Goal: Task Accomplishment & Management: Manage account settings

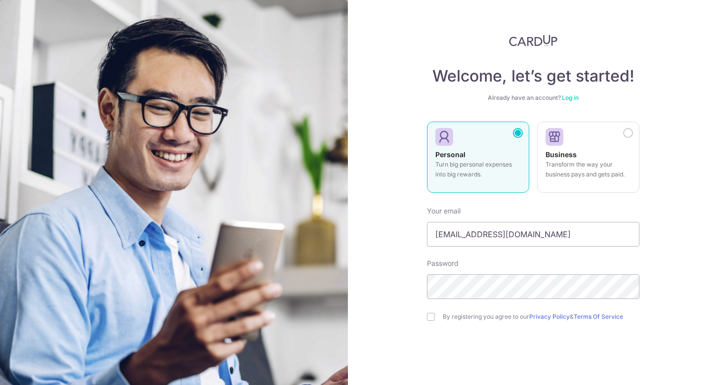
type input "[EMAIL_ADDRESS][DOMAIN_NAME]"
click at [427, 318] on input "checkbox" at bounding box center [431, 317] width 8 height 8
checkbox input "true"
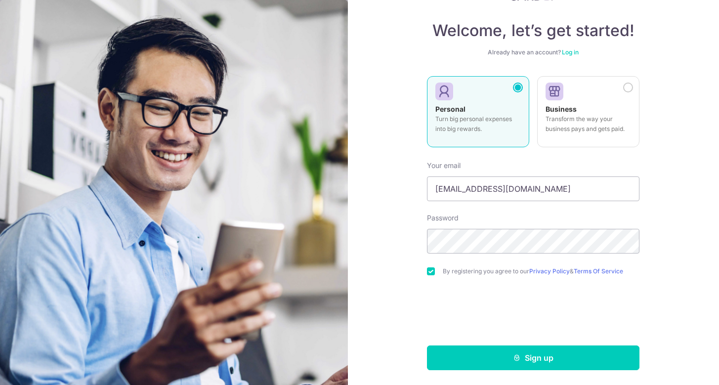
scroll to position [46, 0]
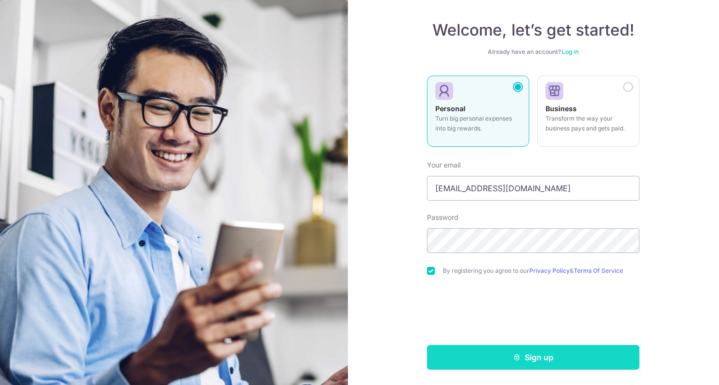
click at [578, 354] on button "Sign up" at bounding box center [533, 357] width 213 height 25
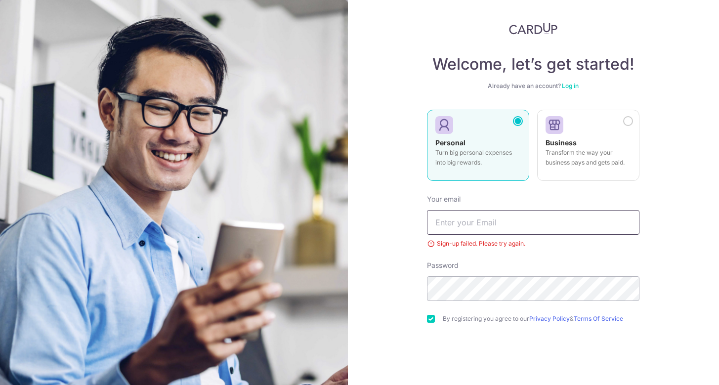
scroll to position [10, 0]
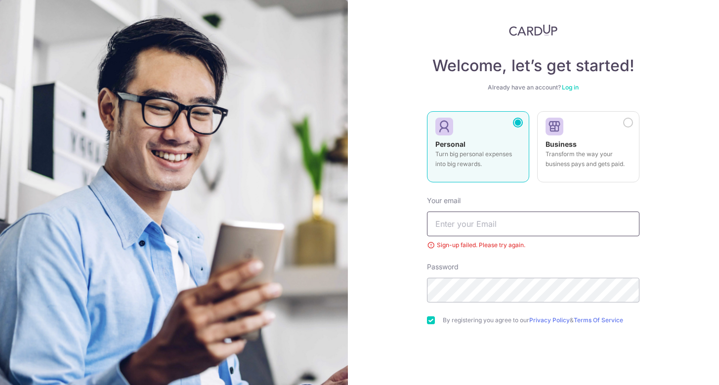
click at [509, 223] on input "text" at bounding box center [533, 224] width 213 height 25
type input "[EMAIL_ADDRESS][DOMAIN_NAME]"
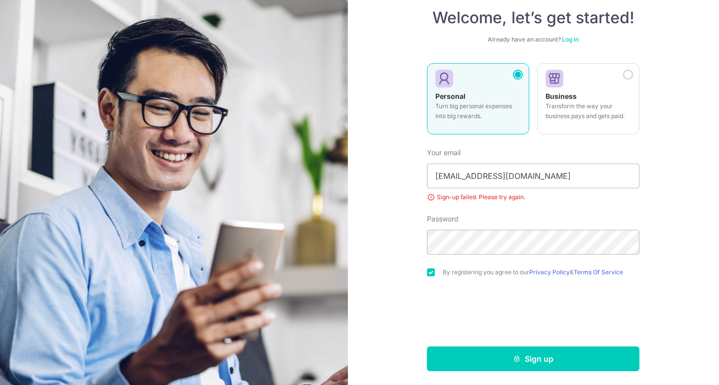
scroll to position [60, 0]
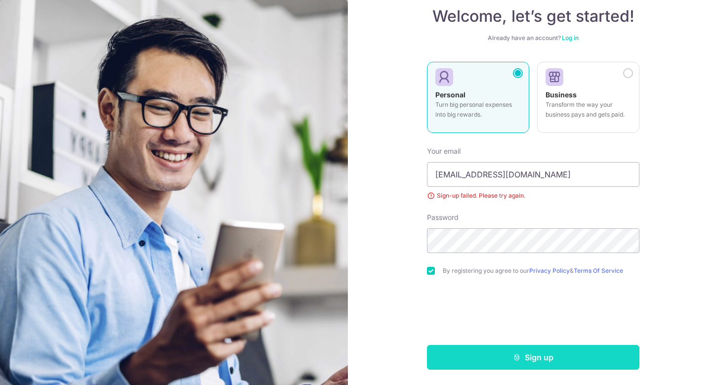
click at [549, 352] on button "Sign up" at bounding box center [533, 357] width 213 height 25
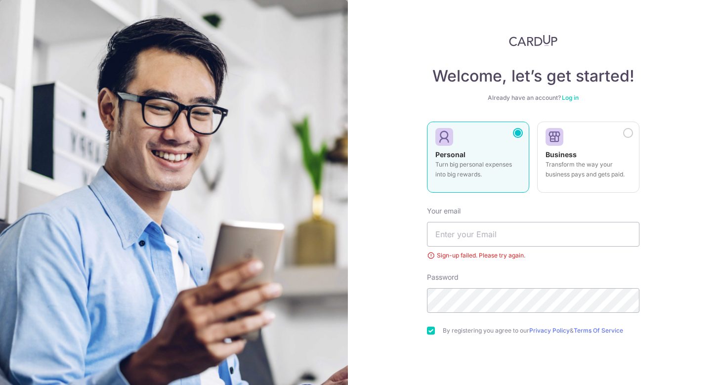
scroll to position [60, 0]
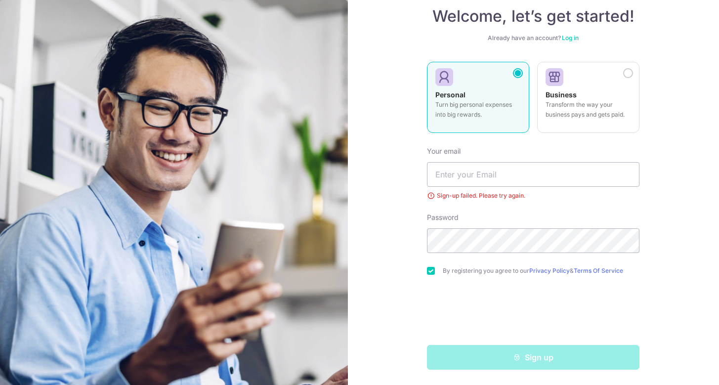
click at [570, 39] on link "Log in" at bounding box center [570, 37] width 17 height 7
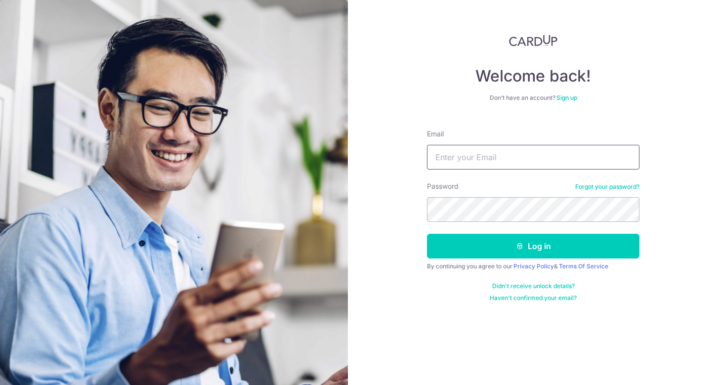
click at [504, 163] on input "Email" at bounding box center [533, 157] width 213 height 25
type input "[EMAIL_ADDRESS][DOMAIN_NAME]"
click at [427, 234] on button "Log in" at bounding box center [533, 246] width 213 height 25
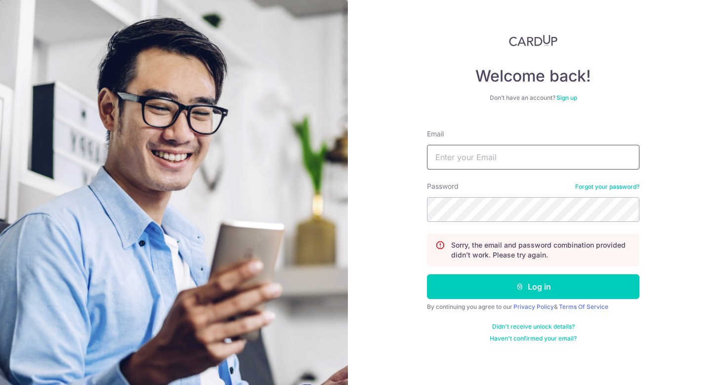
drag, startPoint x: 498, startPoint y: 162, endPoint x: 515, endPoint y: 161, distance: 16.8
click at [498, 162] on input "Email" at bounding box center [533, 157] width 213 height 25
type input "[EMAIL_ADDRESS][DOMAIN_NAME]"
click at [425, 206] on div "Welcome back! Don’t have an account? Sign up Email charlesmingchai@gmail.com Pa…" at bounding box center [534, 192] width 372 height 385
click at [407, 218] on div "Welcome back! Don’t have an account? Sign up Email charlesmingchai@gmail.com Pa…" at bounding box center [534, 192] width 372 height 385
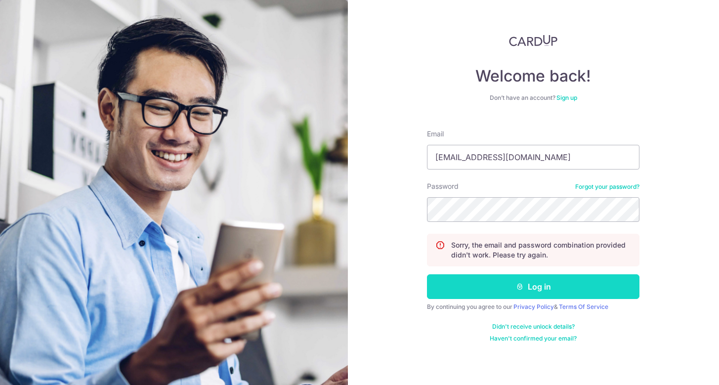
click at [499, 288] on button "Log in" at bounding box center [533, 286] width 213 height 25
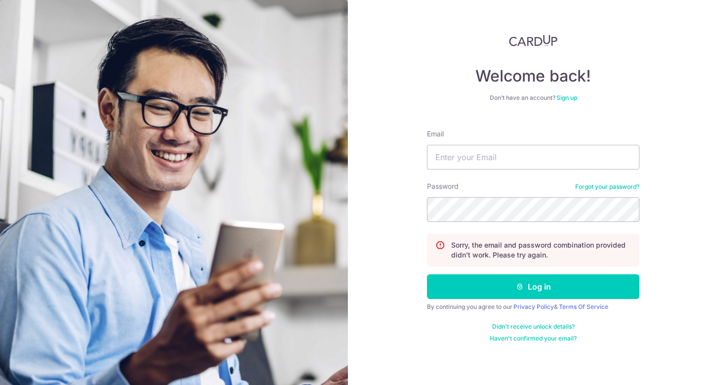
click at [567, 100] on link "Sign up" at bounding box center [567, 97] width 21 height 7
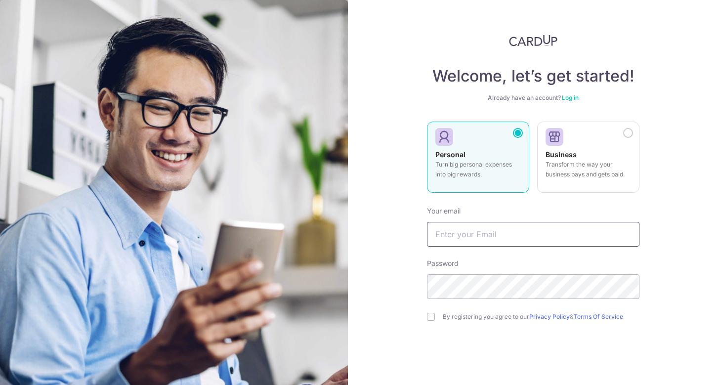
click at [500, 231] on input "text" at bounding box center [533, 234] width 213 height 25
type input "charlesmingchai@gmail.com"
click at [430, 317] on input "checkbox" at bounding box center [431, 317] width 8 height 8
checkbox input "true"
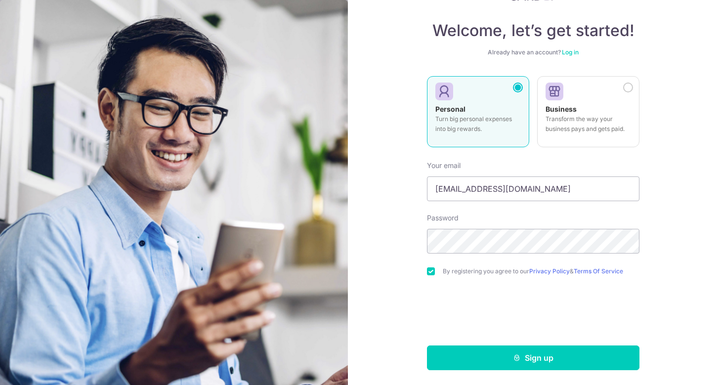
scroll to position [46, 0]
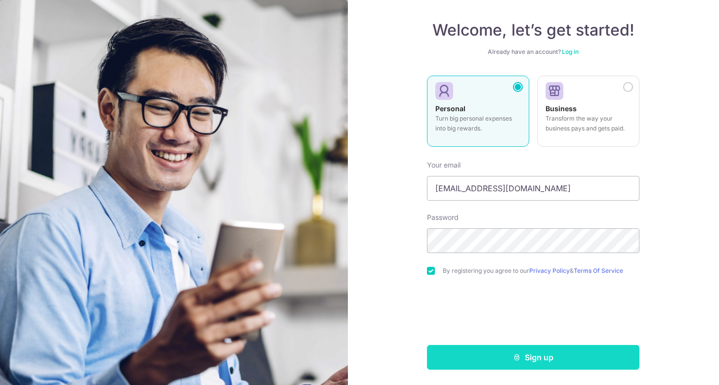
click at [518, 356] on icon "submit" at bounding box center [517, 357] width 8 height 8
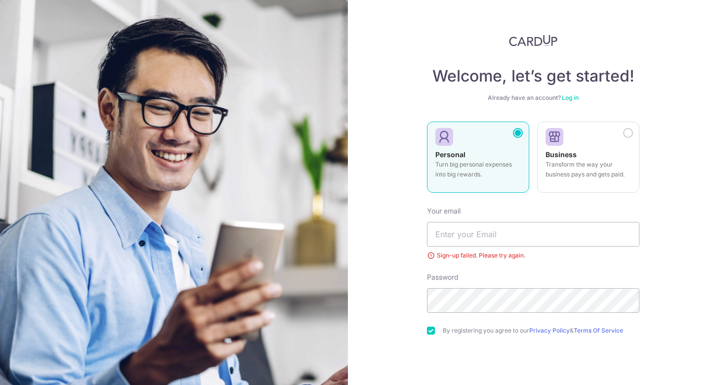
scroll to position [21, 0]
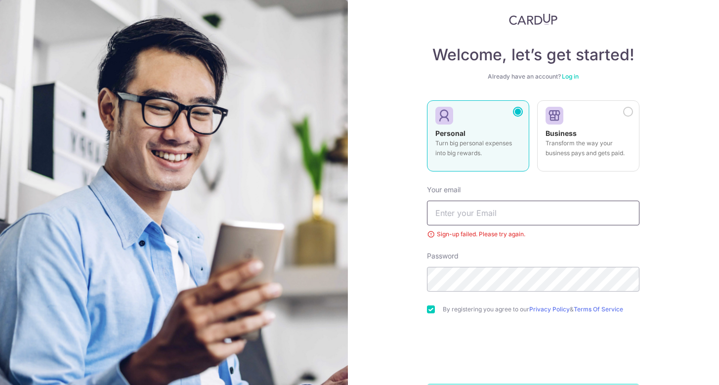
click at [505, 214] on input "text" at bounding box center [533, 213] width 213 height 25
click at [526, 219] on input "text" at bounding box center [533, 213] width 213 height 25
type input "charlescmc_92@hotmail.com"
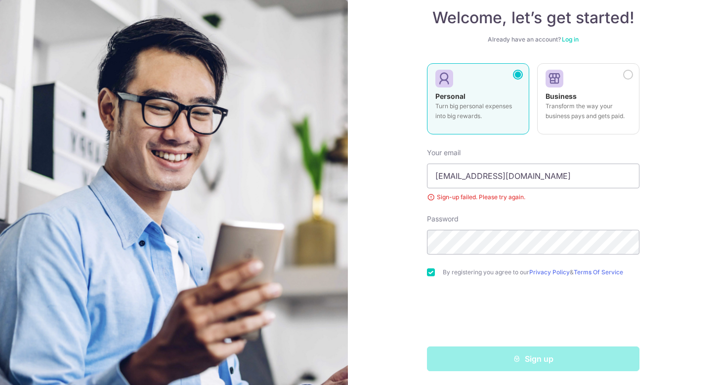
scroll to position [60, 0]
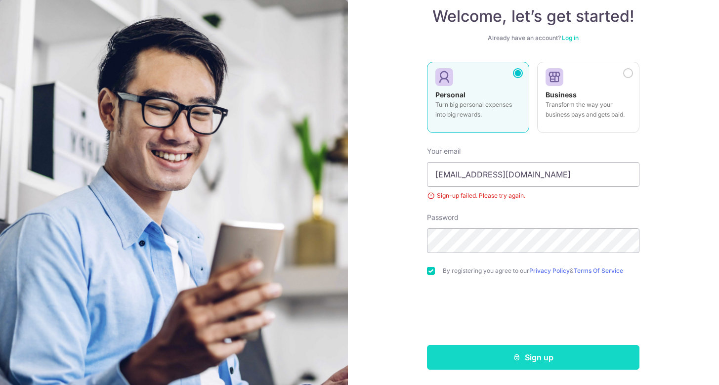
click at [525, 351] on button "Sign up" at bounding box center [533, 357] width 213 height 25
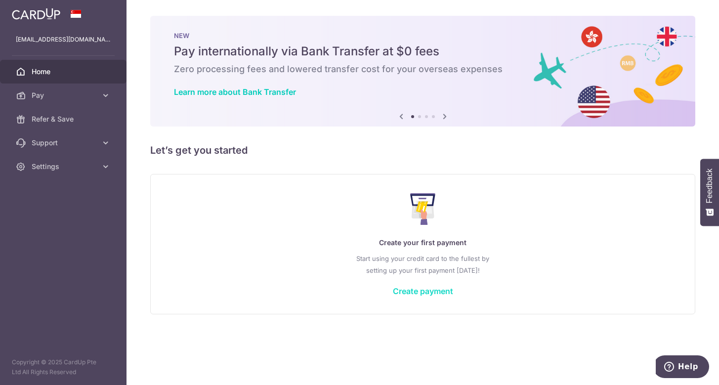
click at [420, 291] on link "Create payment" at bounding box center [423, 291] width 60 height 10
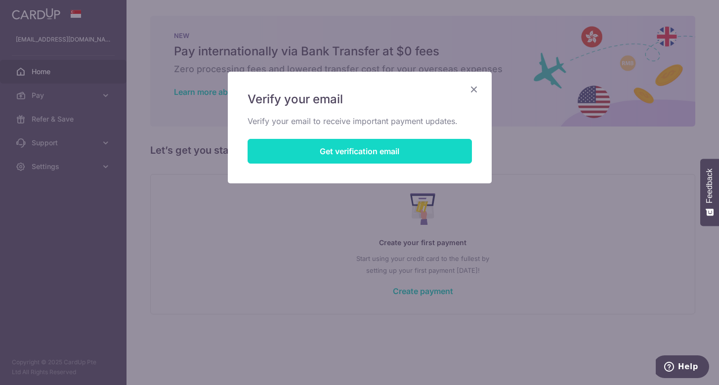
click at [398, 155] on button "Get verification email" at bounding box center [360, 151] width 224 height 25
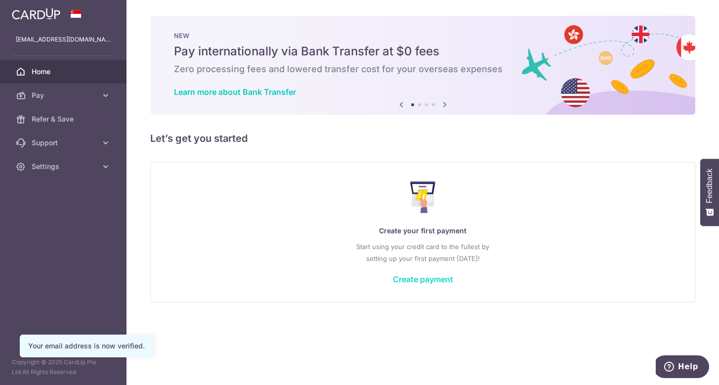
click at [431, 278] on link "Create payment" at bounding box center [423, 279] width 60 height 10
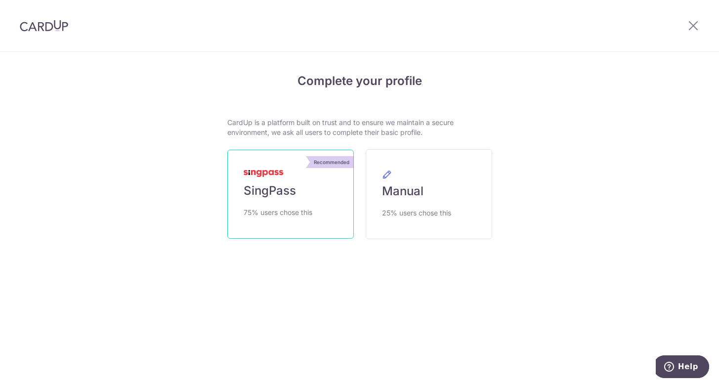
click at [325, 196] on link "Recommended SingPass 75% users chose this" at bounding box center [290, 194] width 127 height 89
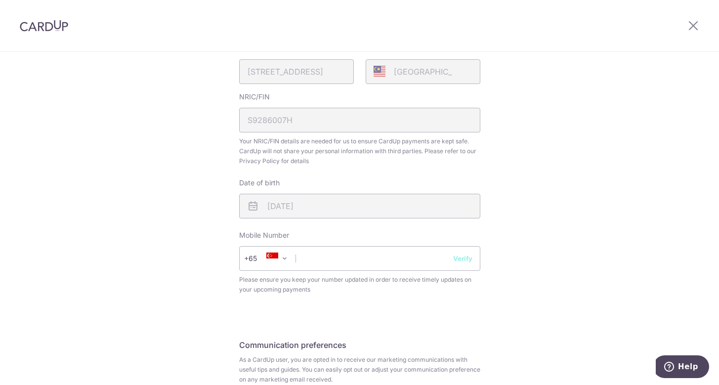
scroll to position [297, 0]
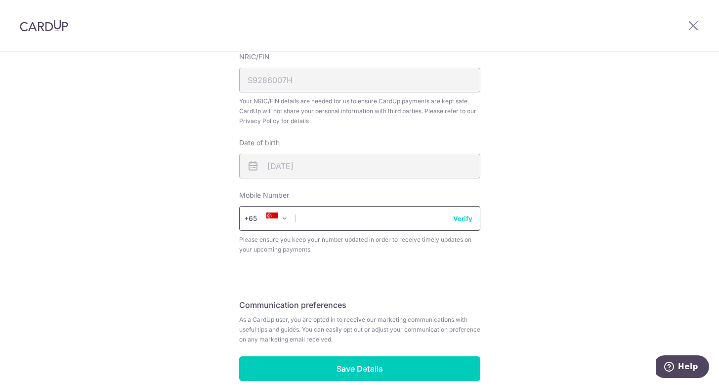
click at [395, 220] on input "text" at bounding box center [359, 218] width 241 height 25
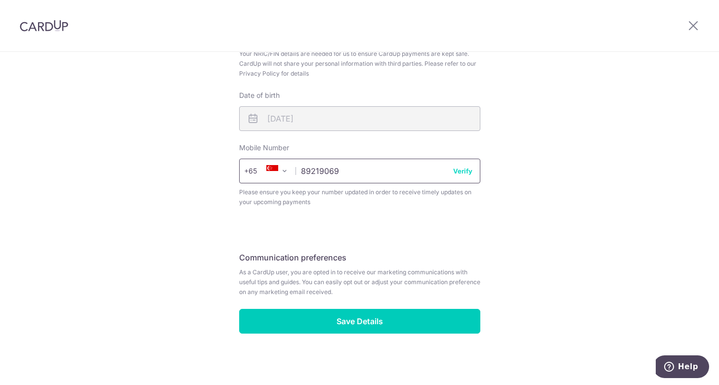
scroll to position [346, 0]
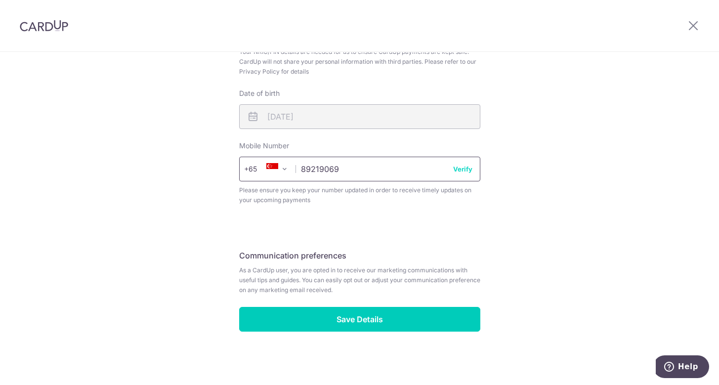
type input "89219069"
click at [385, 317] on input "Save Details" at bounding box center [359, 319] width 241 height 25
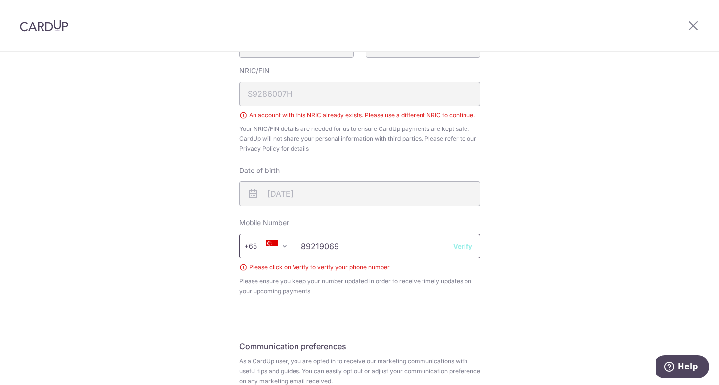
scroll to position [297, 0]
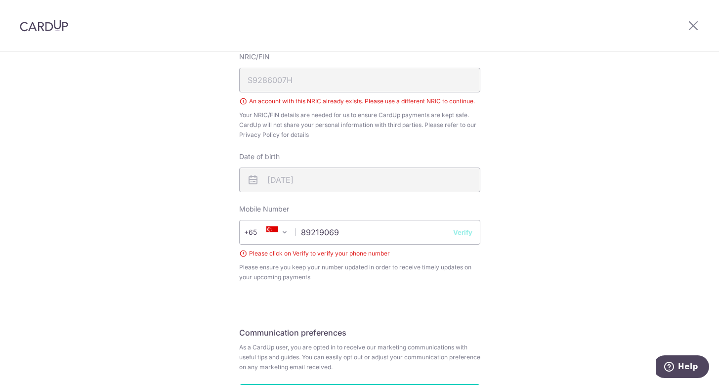
click at [456, 230] on button "Verify" at bounding box center [462, 232] width 19 height 10
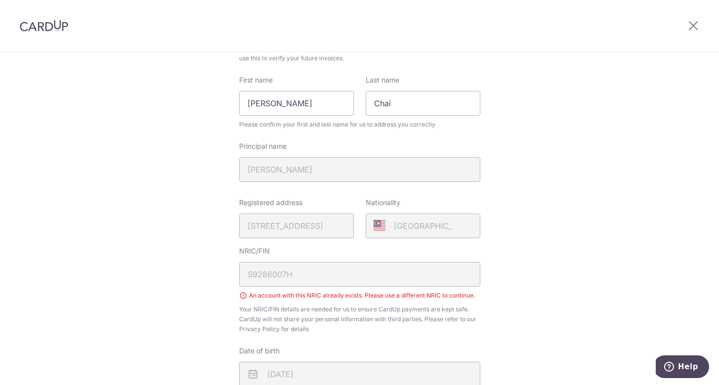
scroll to position [148, 0]
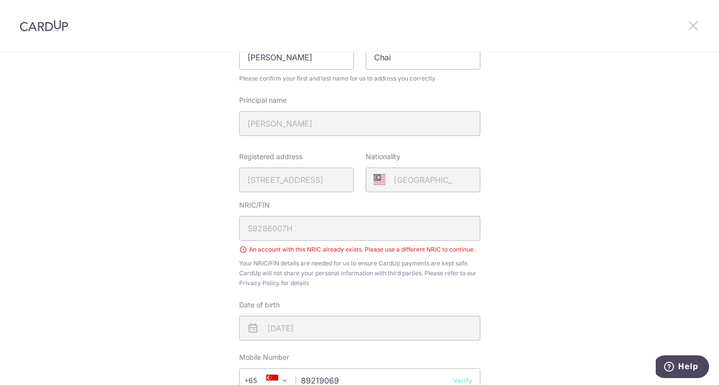
click at [693, 27] on icon at bounding box center [694, 25] width 12 height 12
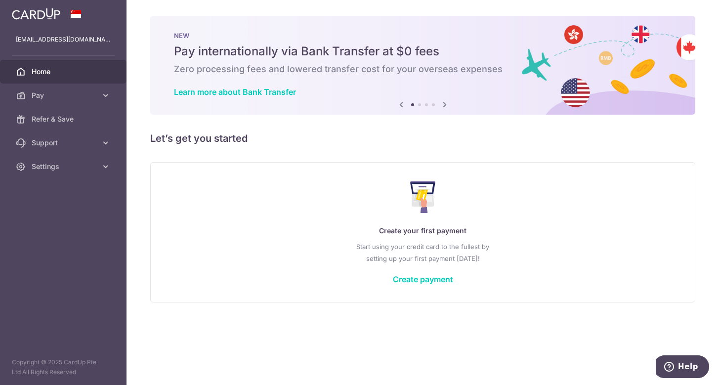
click at [45, 16] on img at bounding box center [36, 14] width 48 height 12
click at [77, 158] on link "Settings" at bounding box center [63, 167] width 127 height 24
click at [60, 212] on span "Logout" at bounding box center [64, 214] width 65 height 10
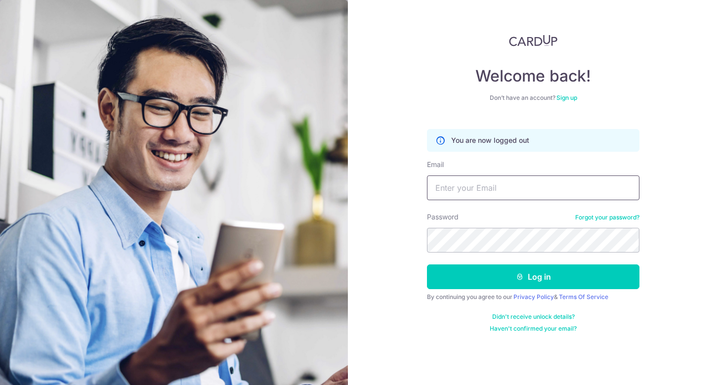
type input "[EMAIL_ADDRESS][DOMAIN_NAME]"
click at [495, 189] on input "[EMAIL_ADDRESS][DOMAIN_NAME]" at bounding box center [533, 187] width 213 height 25
drag, startPoint x: 550, startPoint y: 188, endPoint x: 427, endPoint y: 198, distance: 124.0
click at [427, 198] on div "Welcome back! Don’t have an account? Sign up You are now logged out Email charl…" at bounding box center [534, 192] width 372 height 385
type input "[EMAIL_ADDRESS][DOMAIN_NAME]"
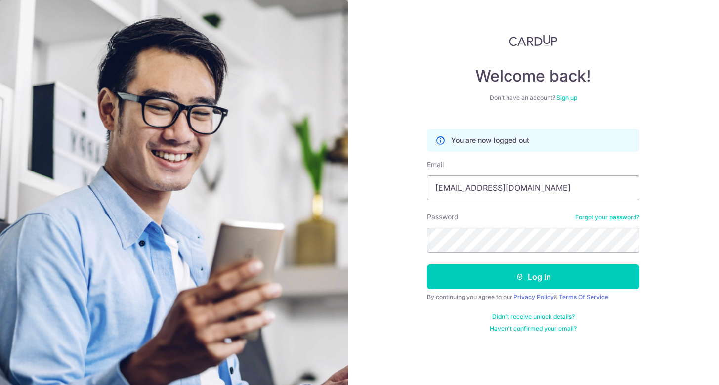
click at [407, 246] on div "Welcome back! Don’t have an account? Sign up You are now logged out Email charl…" at bounding box center [534, 192] width 372 height 385
drag, startPoint x: 551, startPoint y: 187, endPoint x: 430, endPoint y: 199, distance: 122.1
click at [430, 199] on input "[EMAIL_ADDRESS][DOMAIN_NAME]" at bounding box center [533, 187] width 213 height 25
click at [405, 251] on div "Welcome back! Don’t have an account? Sign up You are now logged out Email Passw…" at bounding box center [534, 192] width 372 height 385
click at [472, 194] on input "Email" at bounding box center [533, 187] width 213 height 25
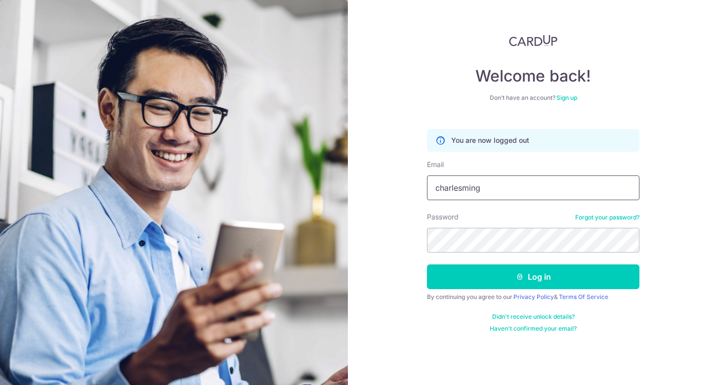
type input "[EMAIL_ADDRESS][DOMAIN_NAME]"
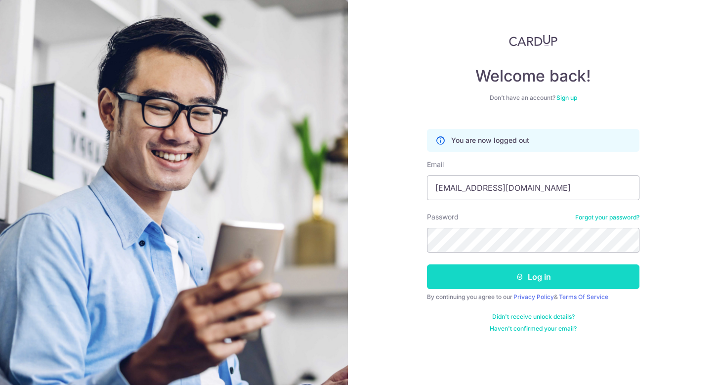
click at [599, 279] on button "Log in" at bounding box center [533, 276] width 213 height 25
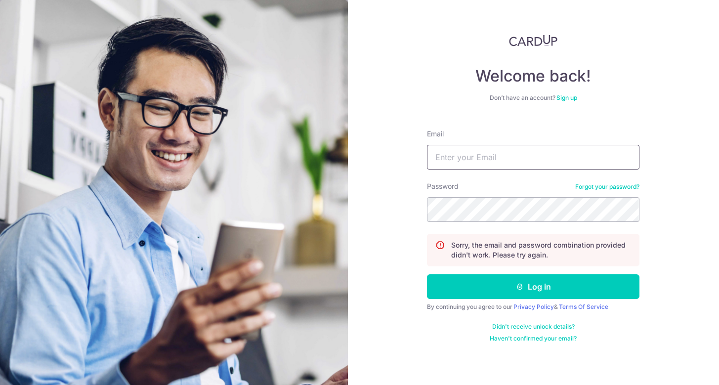
type input "[EMAIL_ADDRESS][DOMAIN_NAME]"
click at [630, 184] on link "Forgot your password?" at bounding box center [607, 187] width 64 height 8
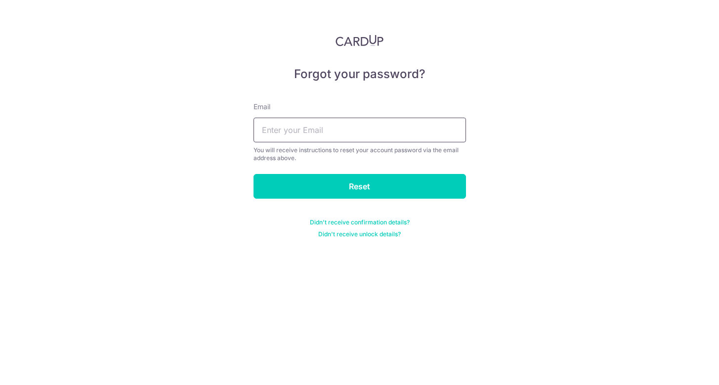
click at [410, 139] on input "text" at bounding box center [360, 130] width 213 height 25
click at [381, 131] on input "text" at bounding box center [360, 130] width 213 height 25
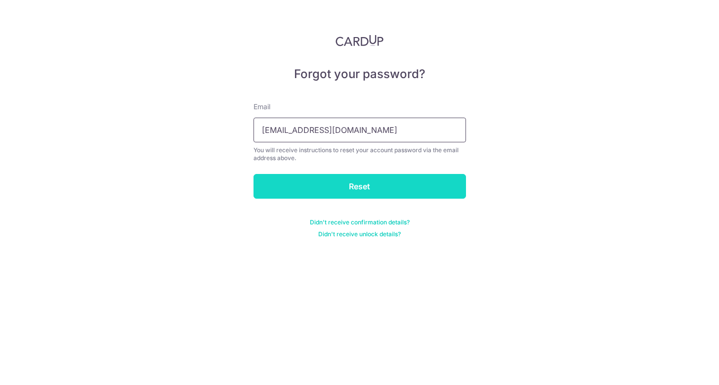
type input "[EMAIL_ADDRESS][DOMAIN_NAME]"
click at [376, 185] on input "Reset" at bounding box center [360, 186] width 213 height 25
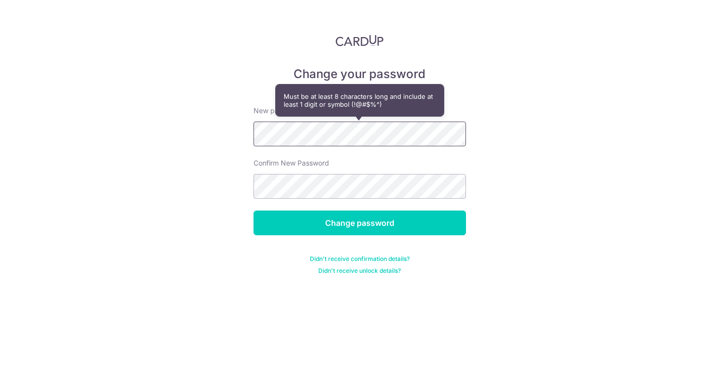
click at [254, 211] on input "Change password" at bounding box center [360, 223] width 213 height 25
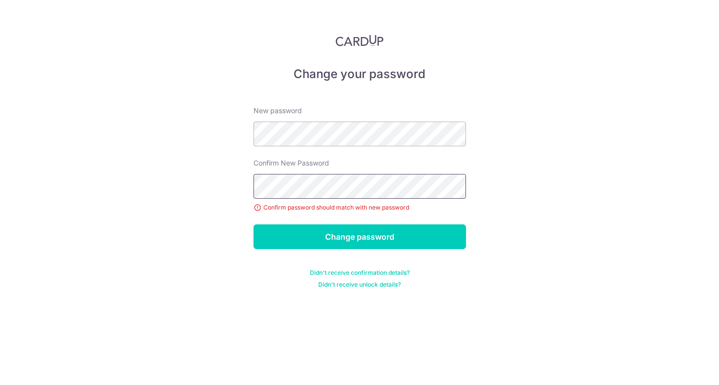
click at [254, 224] on input "Change password" at bounding box center [360, 236] width 213 height 25
